Goal: Navigation & Orientation: Understand site structure

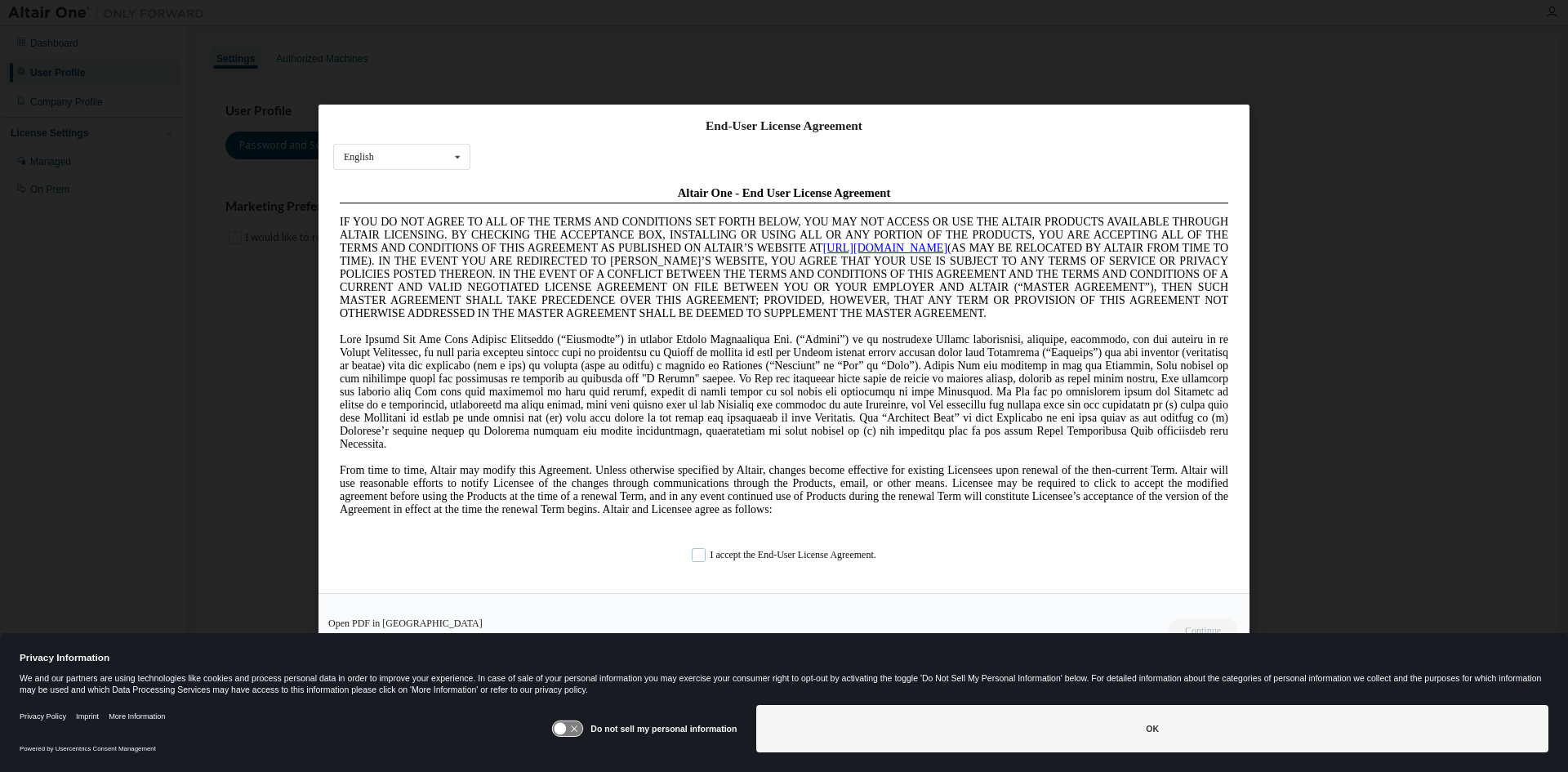
click at [699, 557] on label "I accept the End-User License Agreement." at bounding box center [784, 554] width 184 height 14
click at [1189, 619] on button "Continue" at bounding box center [1202, 630] width 70 height 24
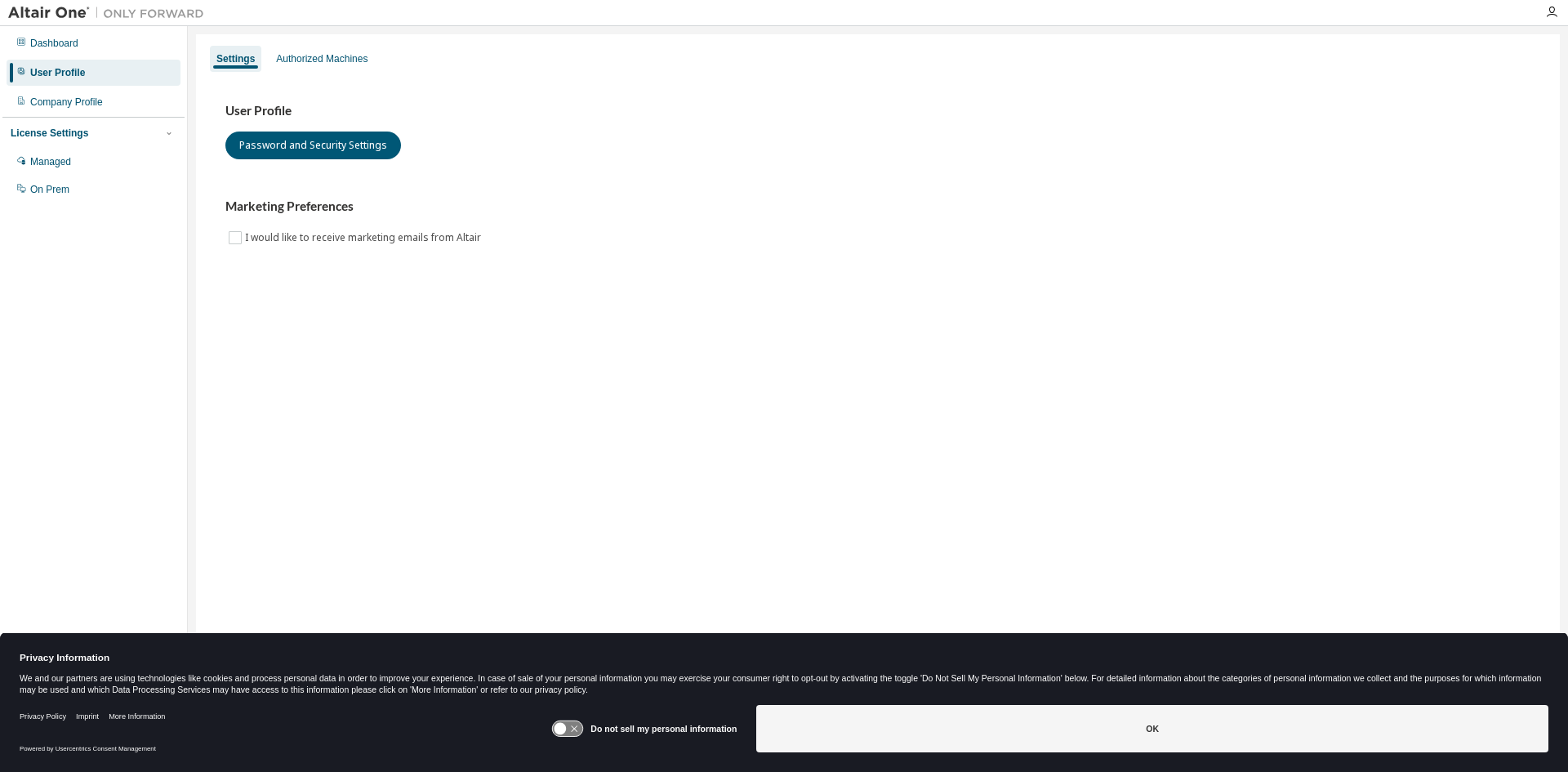
click at [572, 729] on icon at bounding box center [568, 729] width 30 height 15
click at [572, 728] on icon at bounding box center [576, 730] width 13 height 13
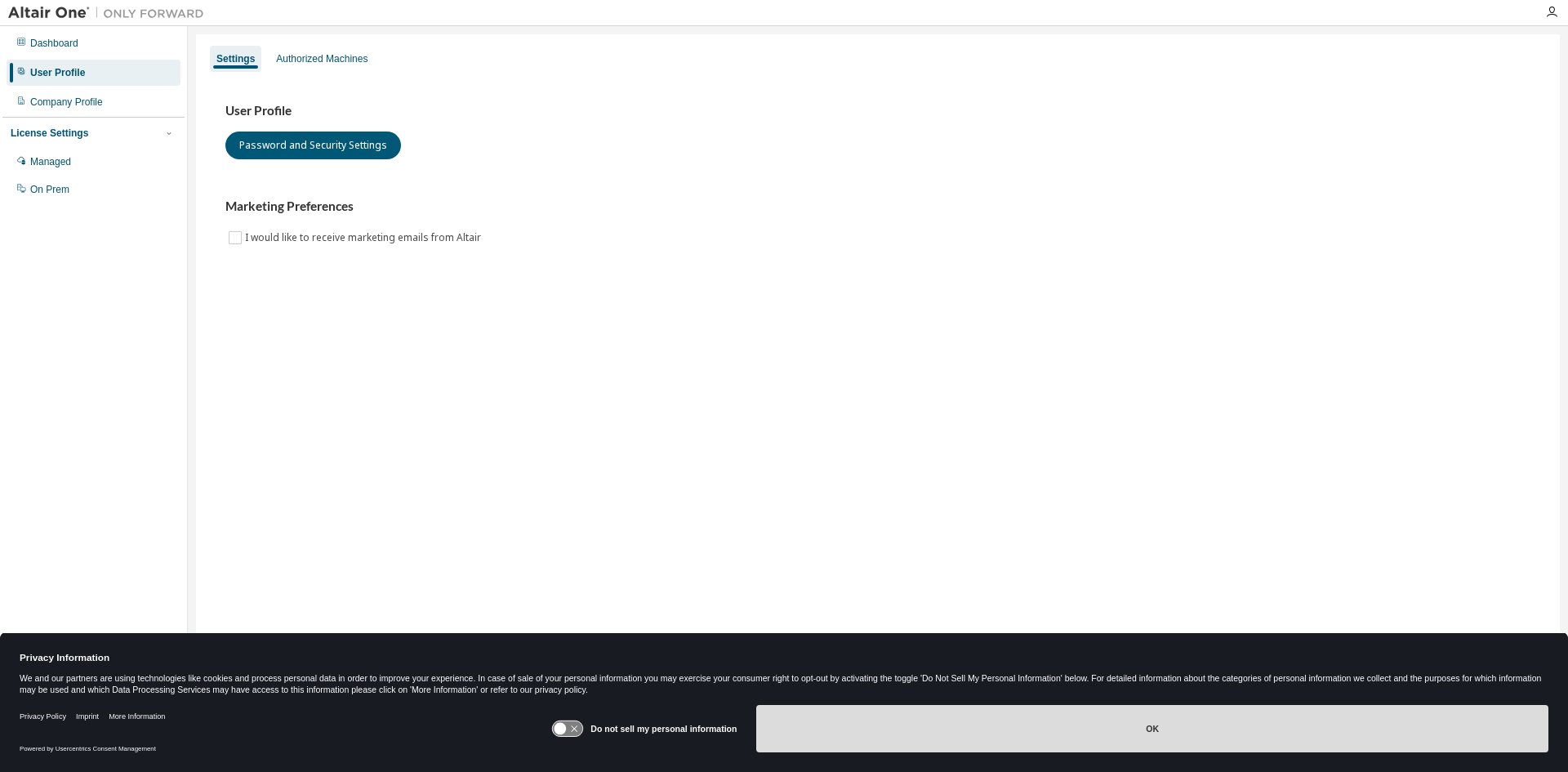
click at [1145, 730] on button "OK" at bounding box center [1152, 729] width 793 height 47
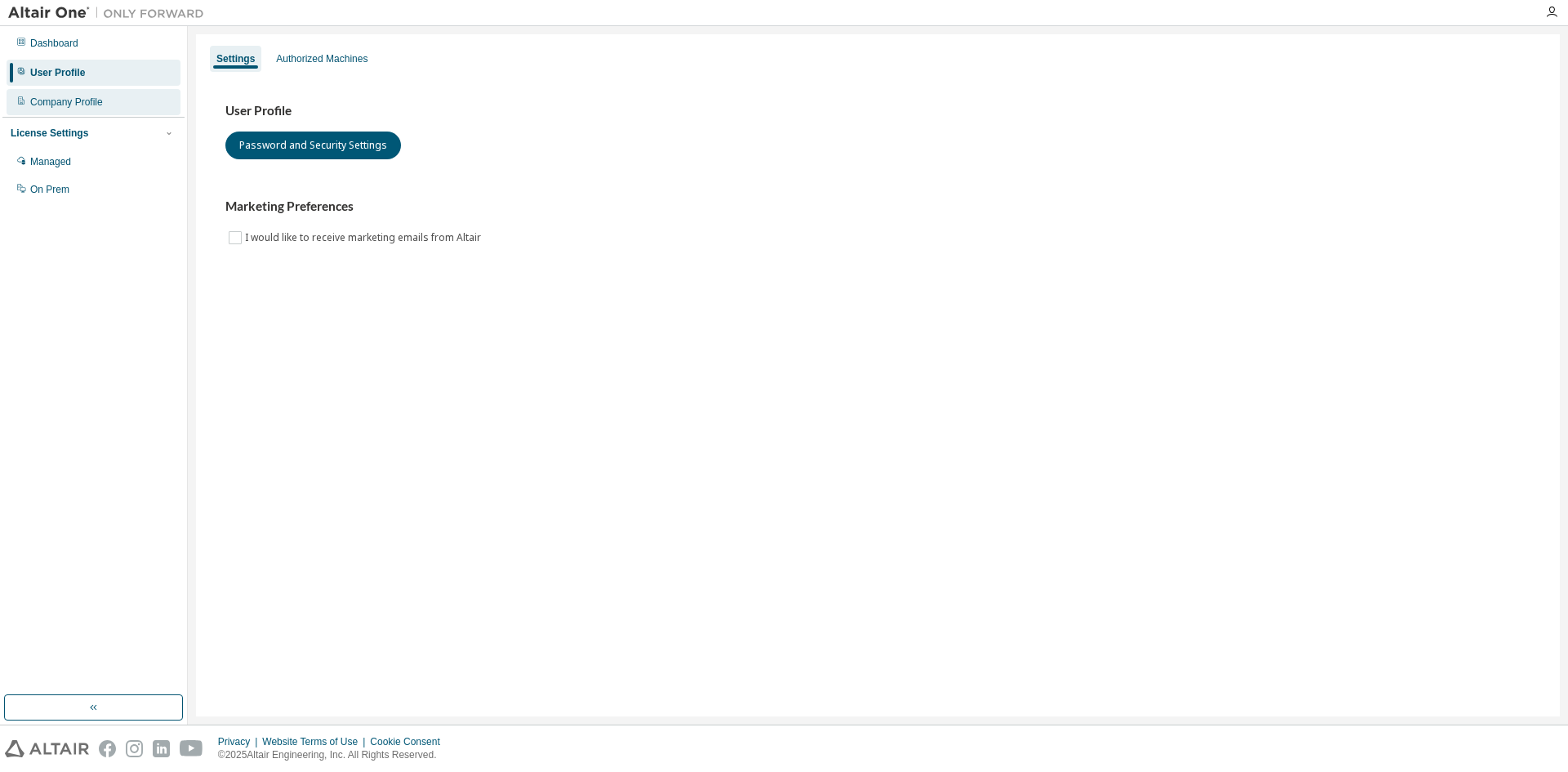
click at [69, 98] on div "Company Profile" at bounding box center [66, 102] width 72 height 13
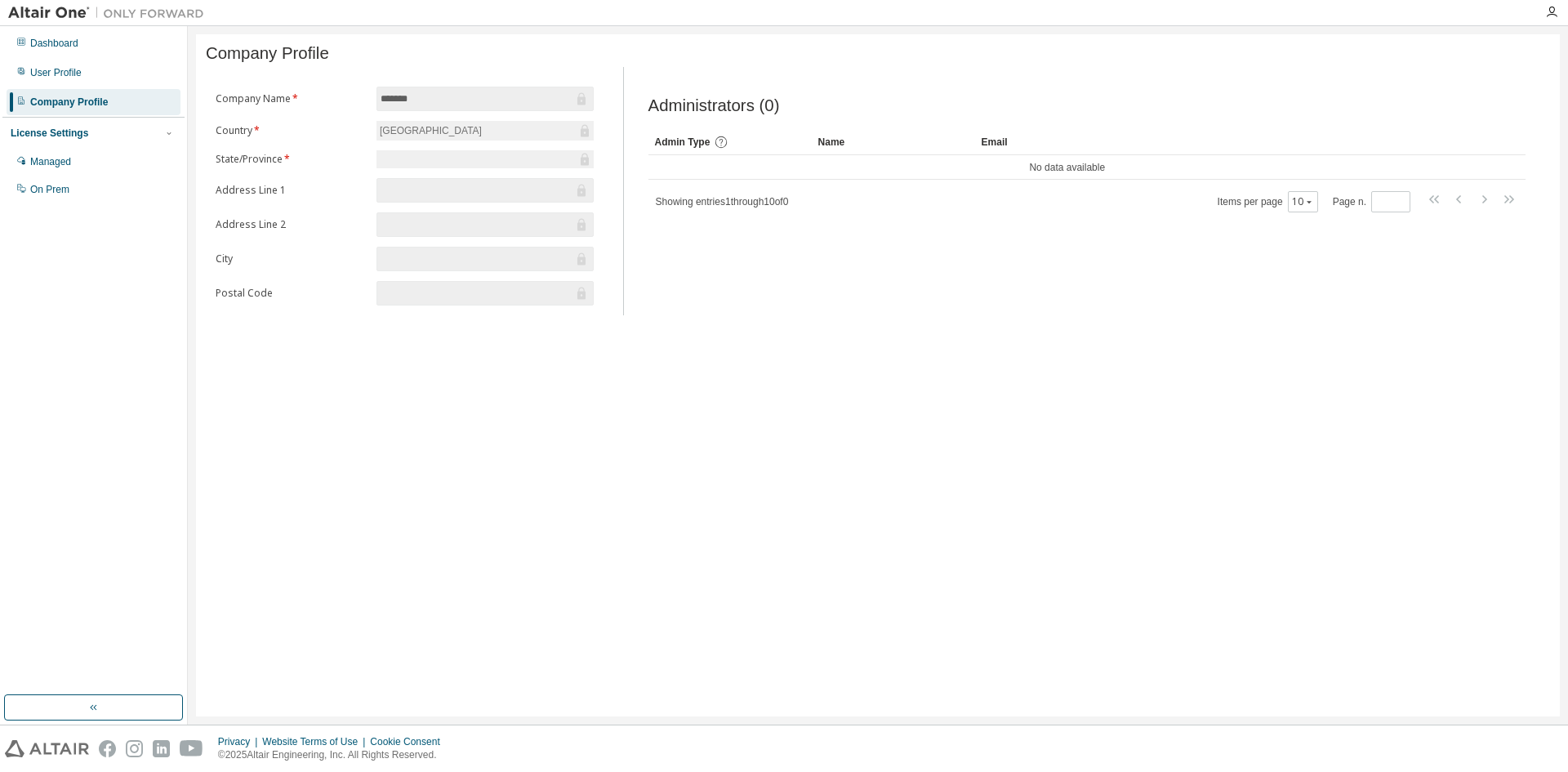
click at [484, 165] on div at bounding box center [485, 159] width 217 height 18
click at [67, 165] on div "Managed" at bounding box center [50, 162] width 41 height 13
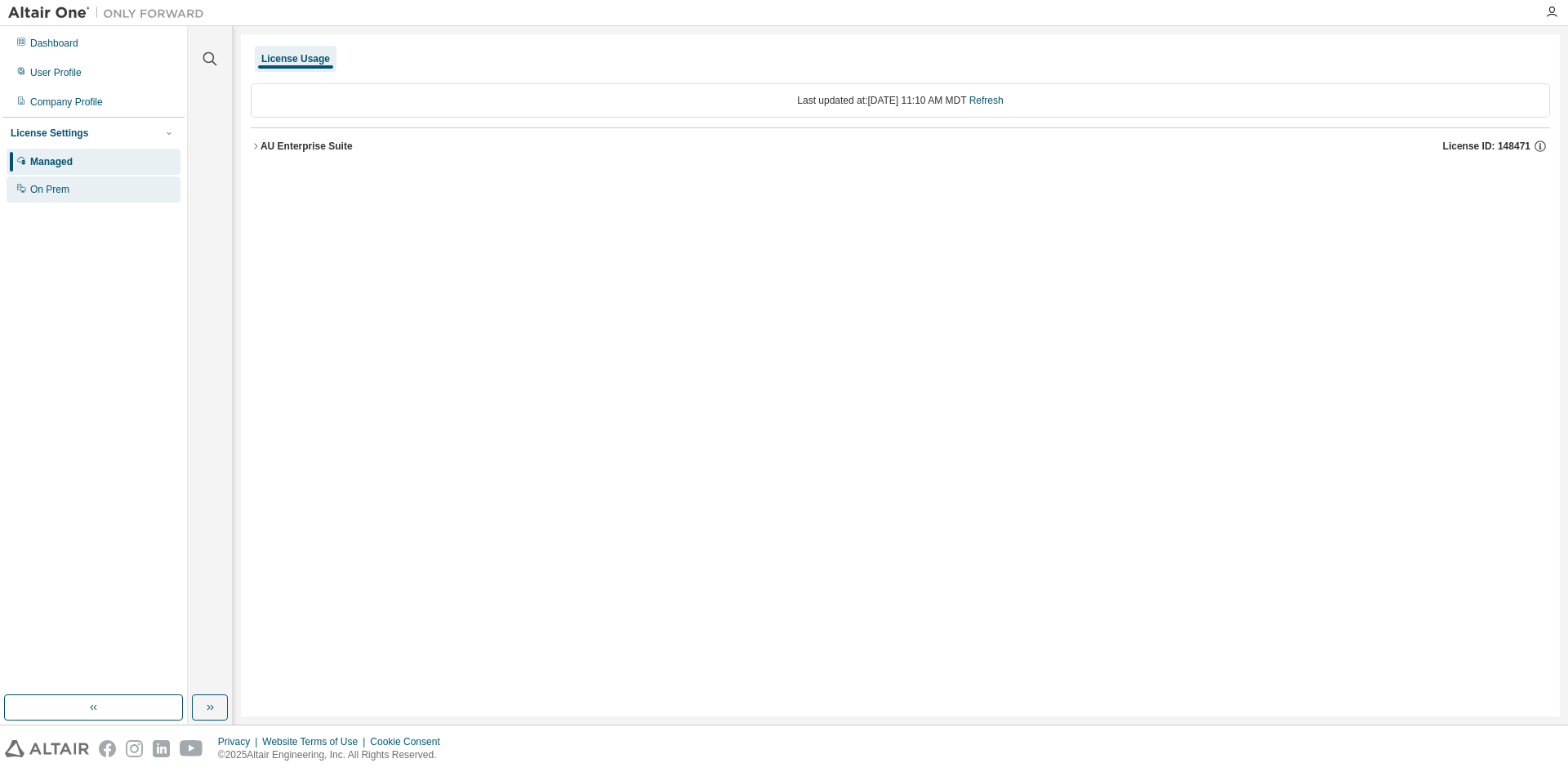
click at [65, 193] on div "On Prem" at bounding box center [49, 189] width 39 height 13
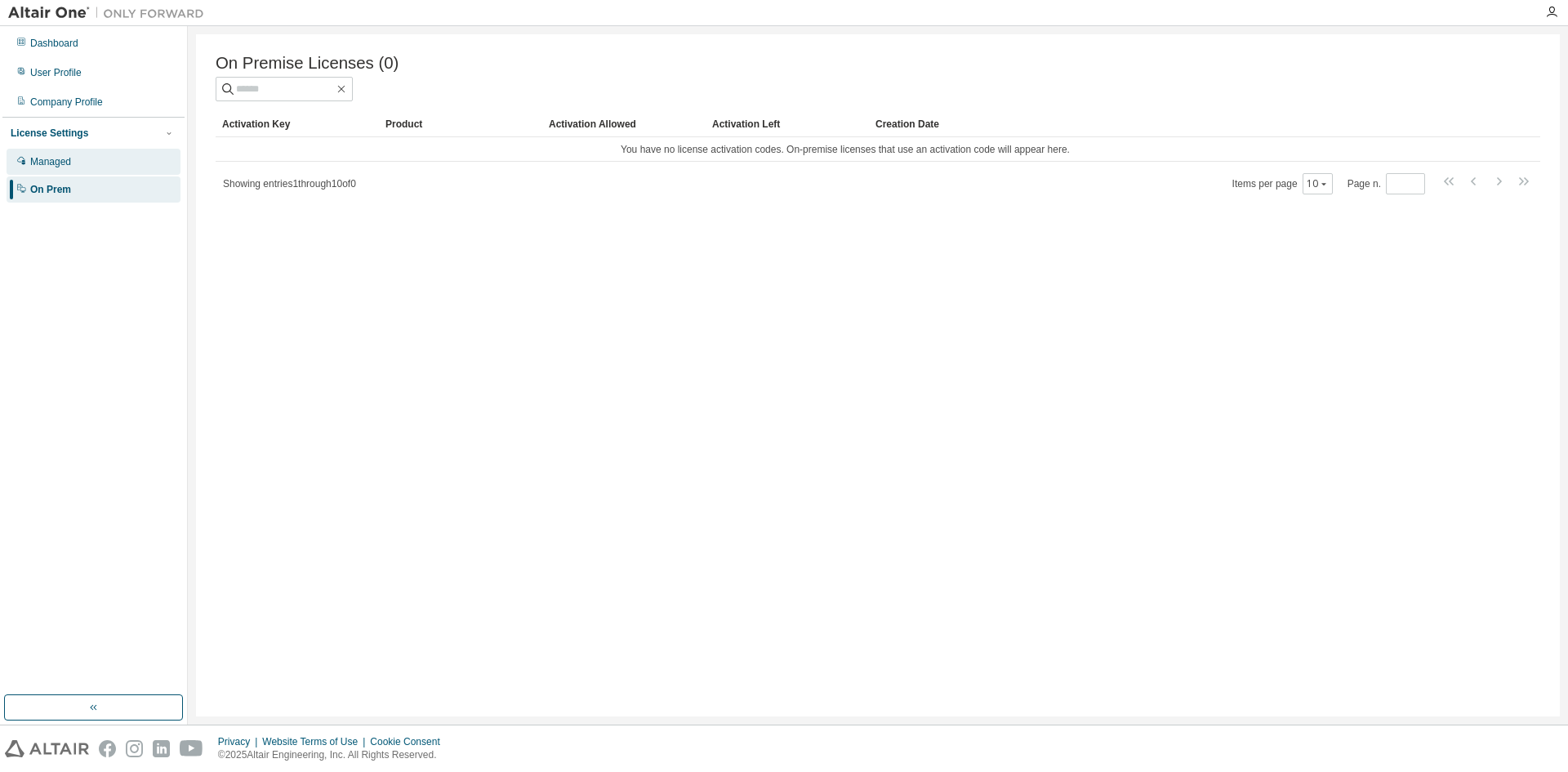
click at [37, 164] on div "Managed" at bounding box center [50, 162] width 41 height 13
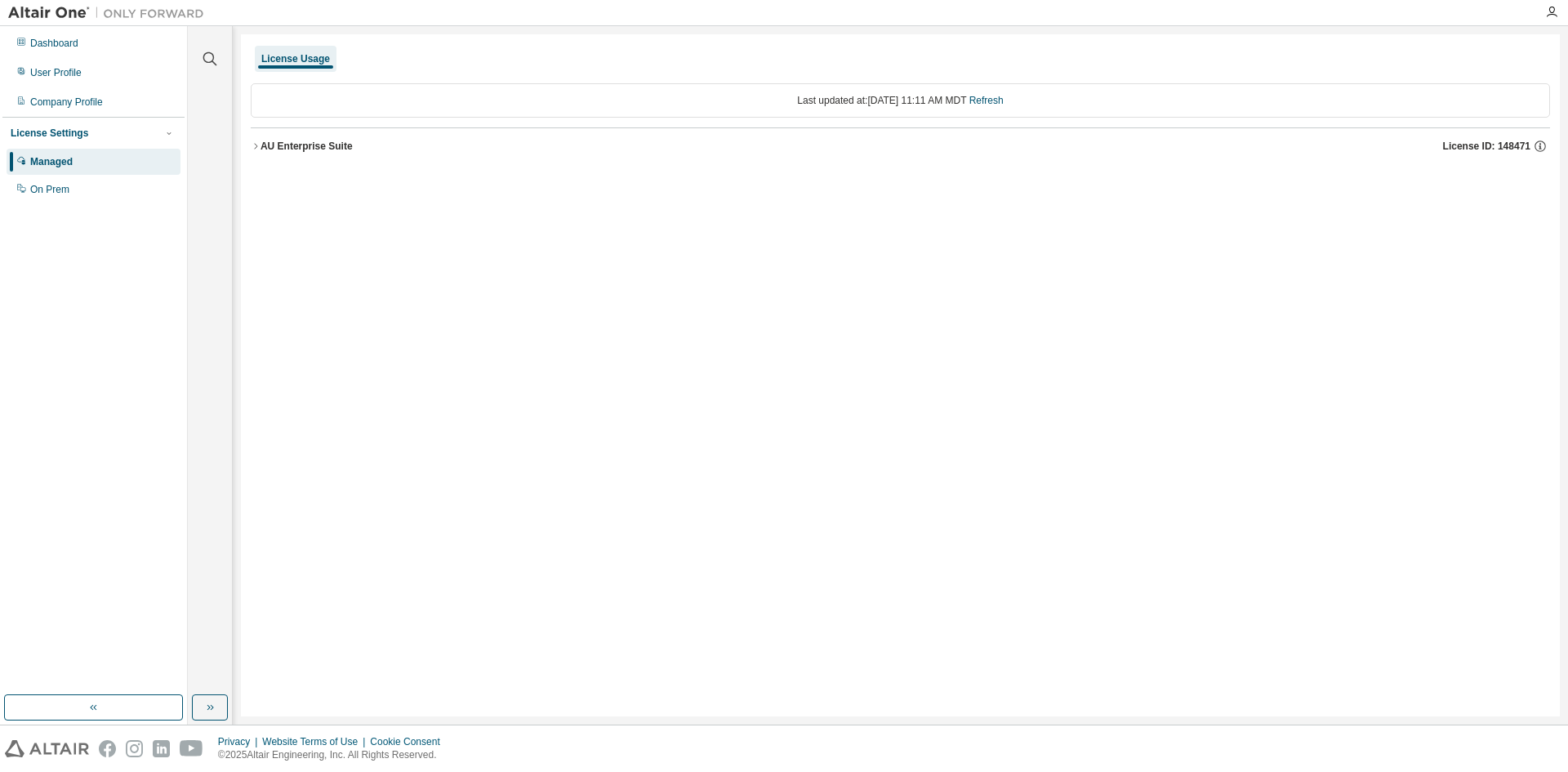
click at [256, 142] on icon "button" at bounding box center [255, 146] width 10 height 10
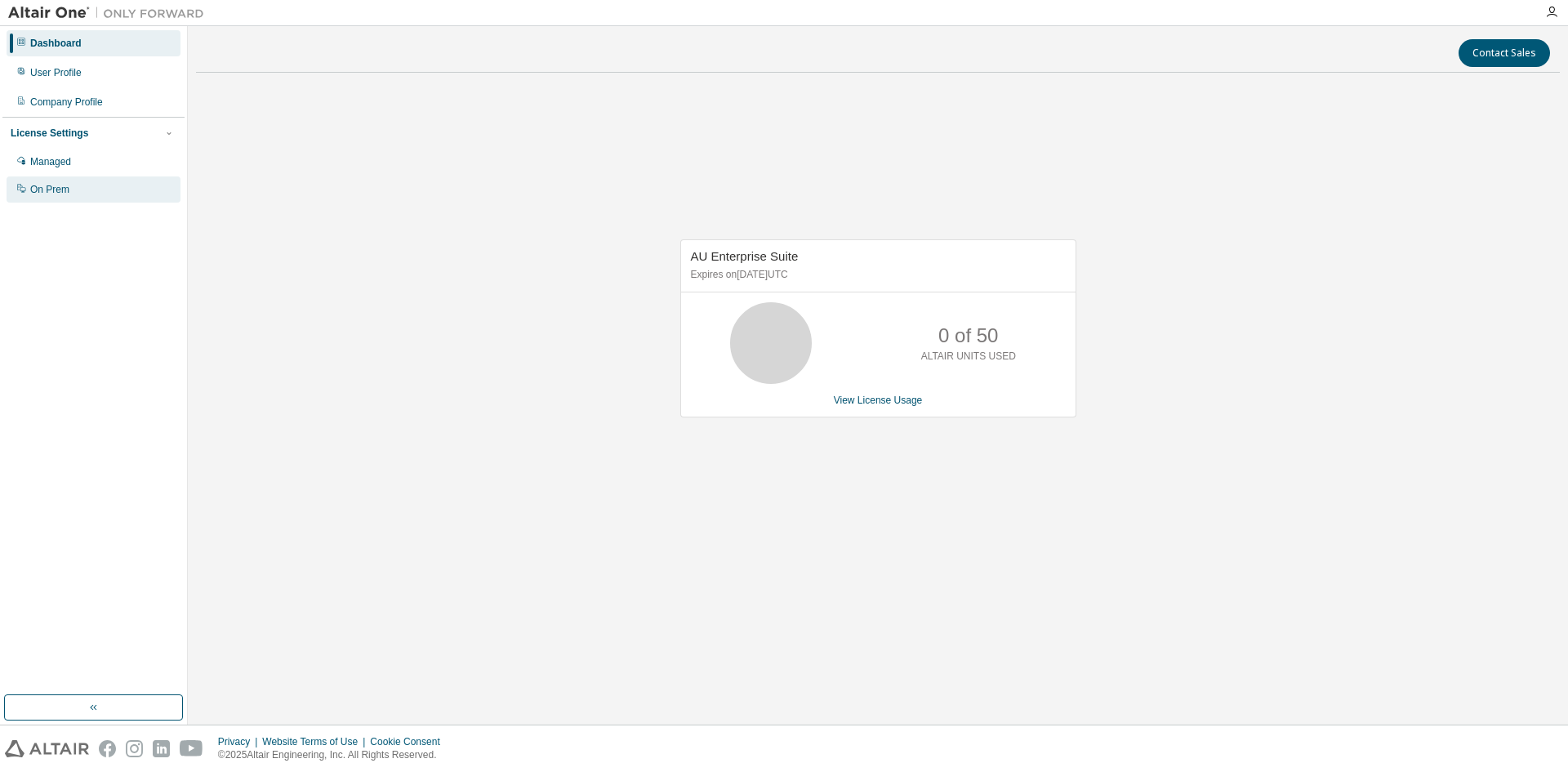
click at [79, 190] on div "On Prem" at bounding box center [93, 189] width 174 height 26
